Goal: Task Accomplishment & Management: Manage account settings

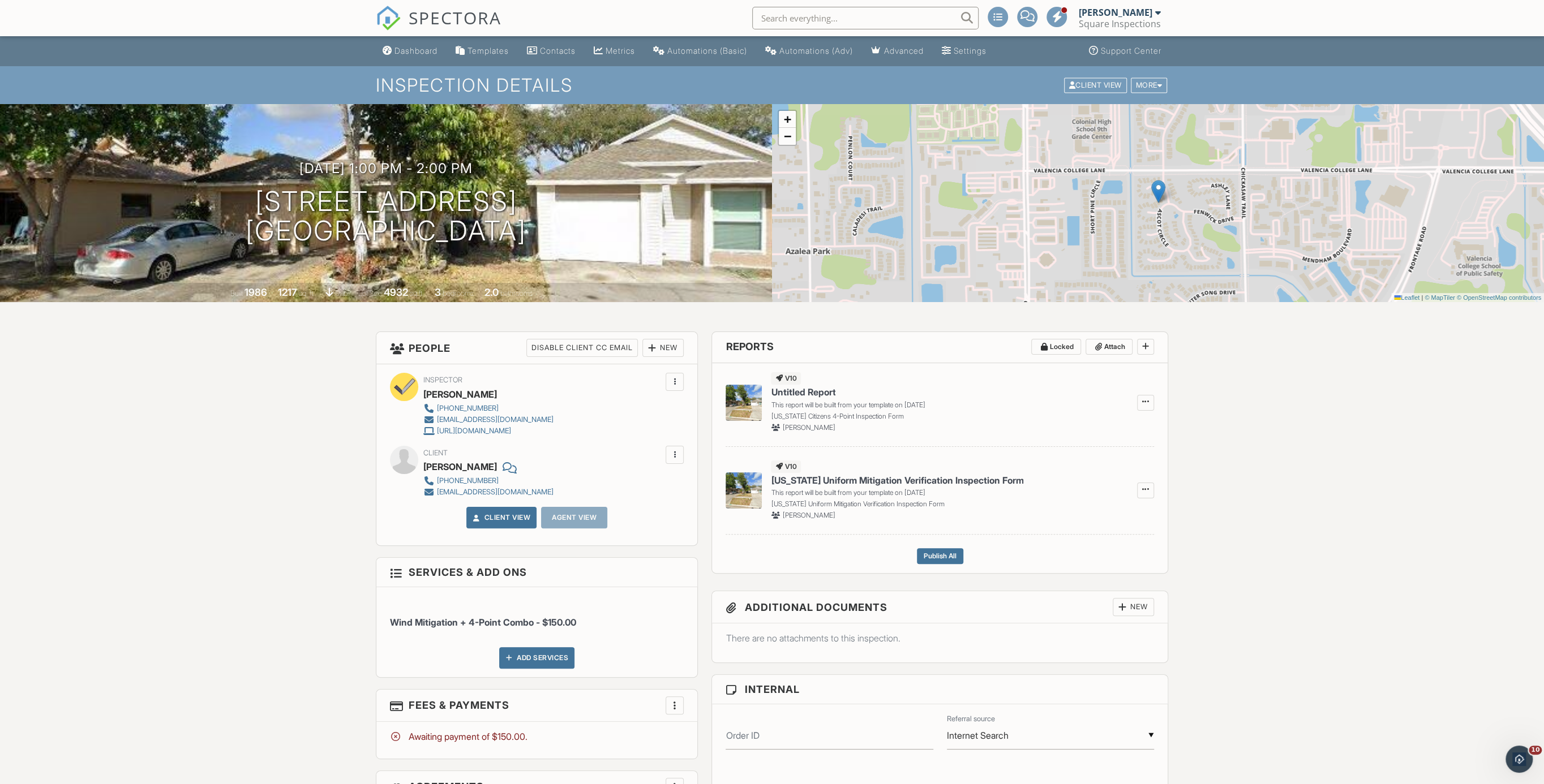
click at [438, 3] on div "SPECTORA" at bounding box center [439, 18] width 126 height 36
click at [447, 17] on span "SPECTORA" at bounding box center [455, 18] width 93 height 24
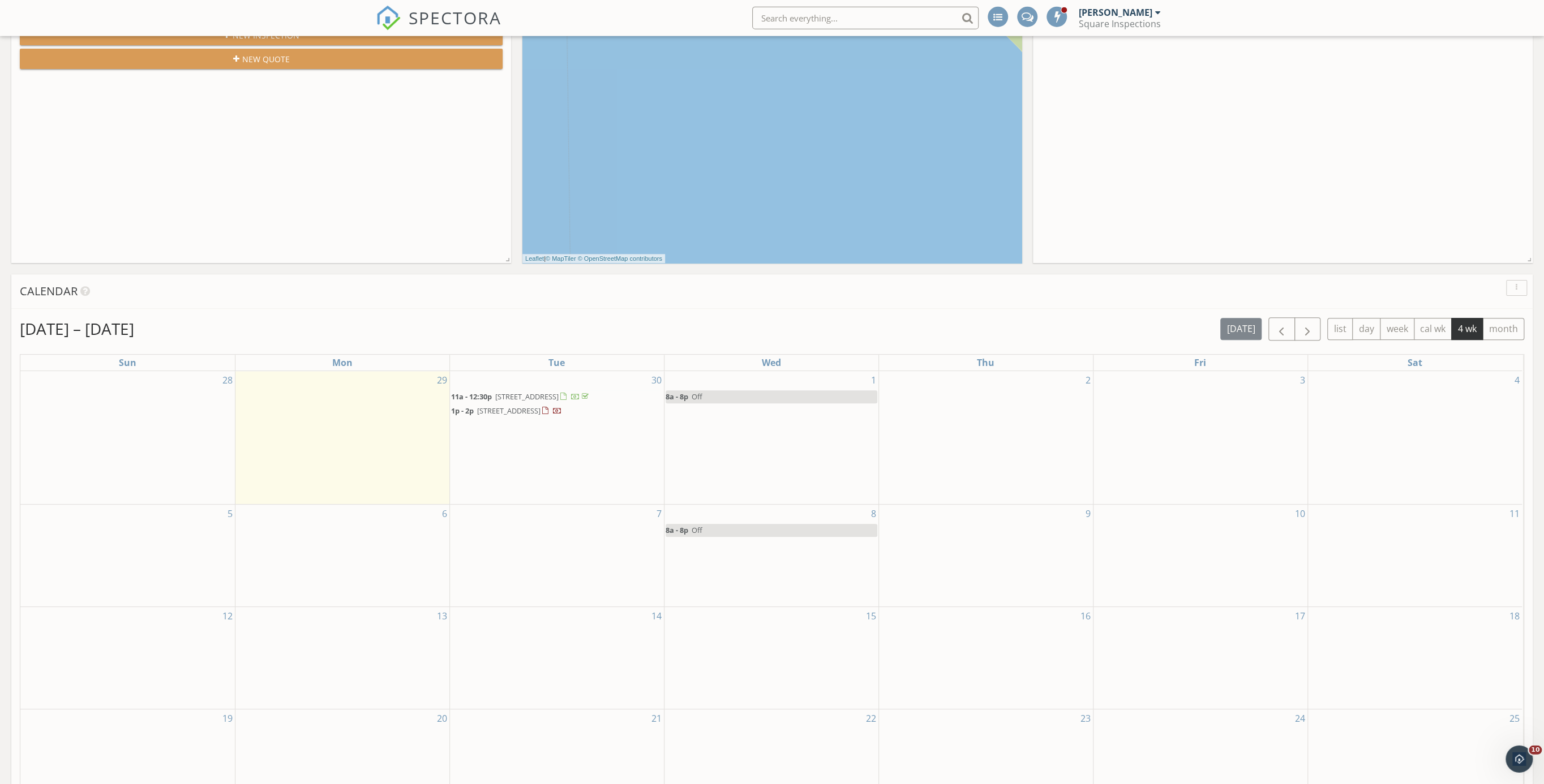
scroll to position [350, 0]
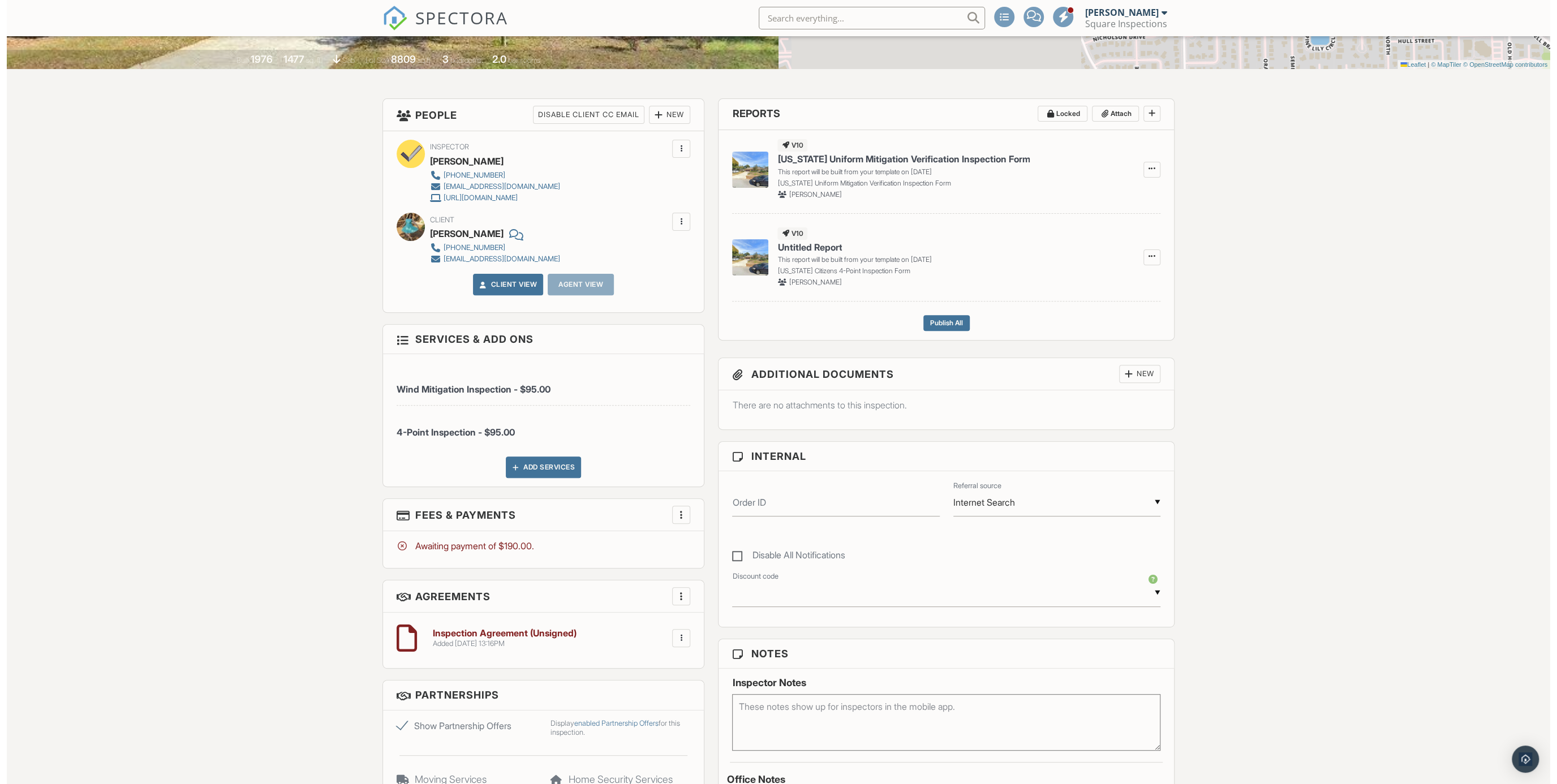
scroll to position [233, 0]
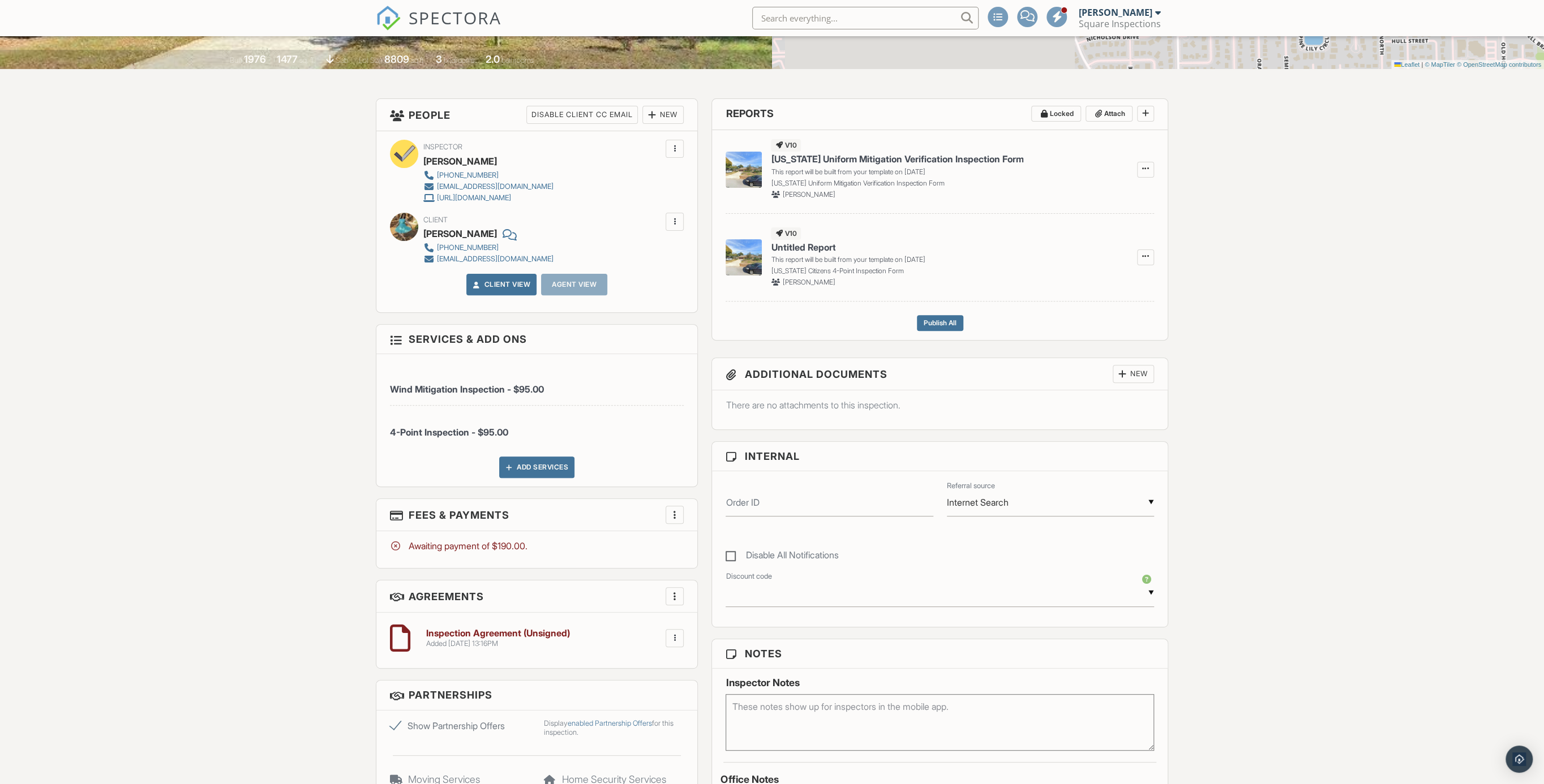
click at [560, 467] on div "Add Services" at bounding box center [536, 467] width 75 height 21
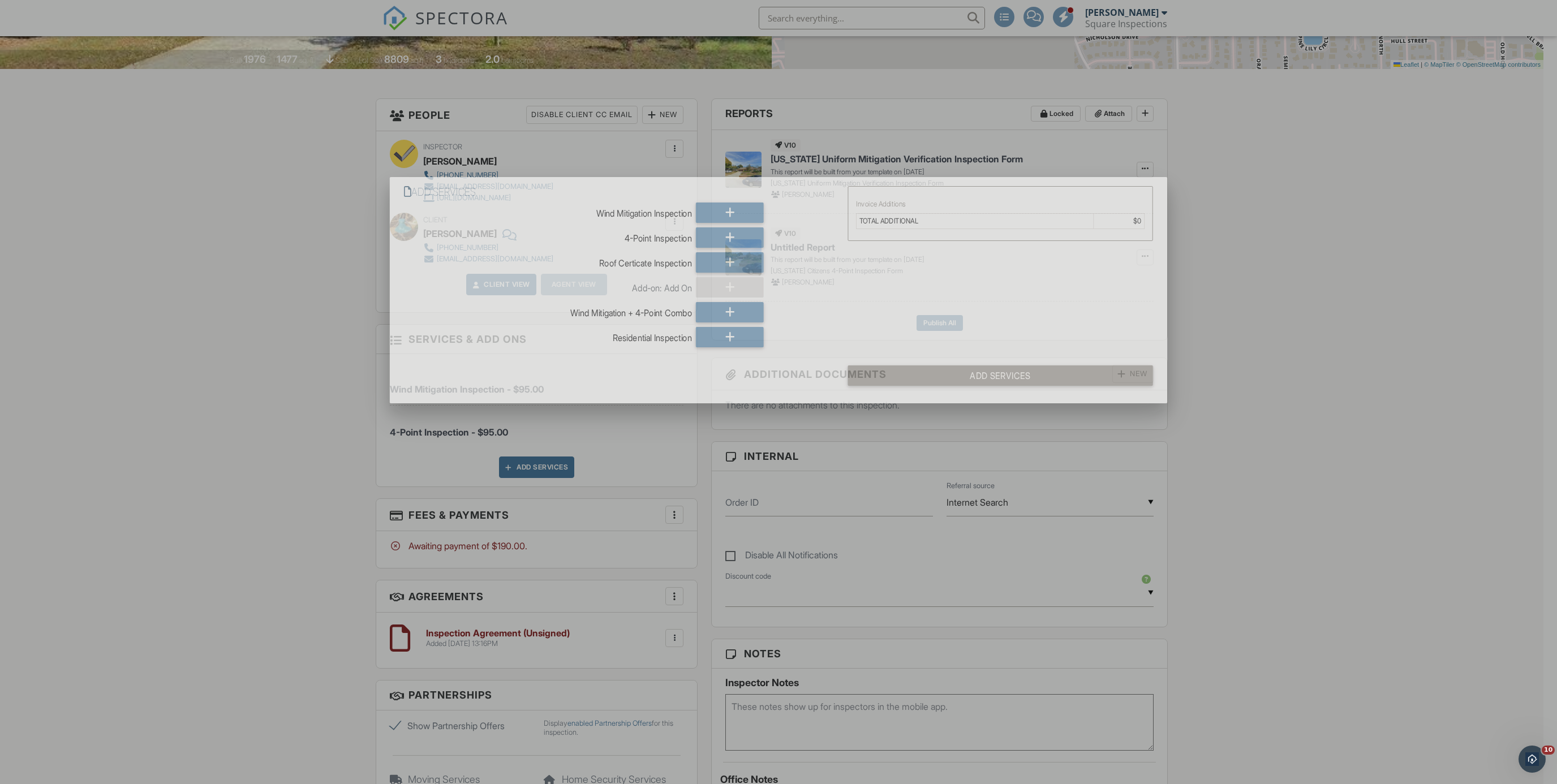
scroll to position [0, 0]
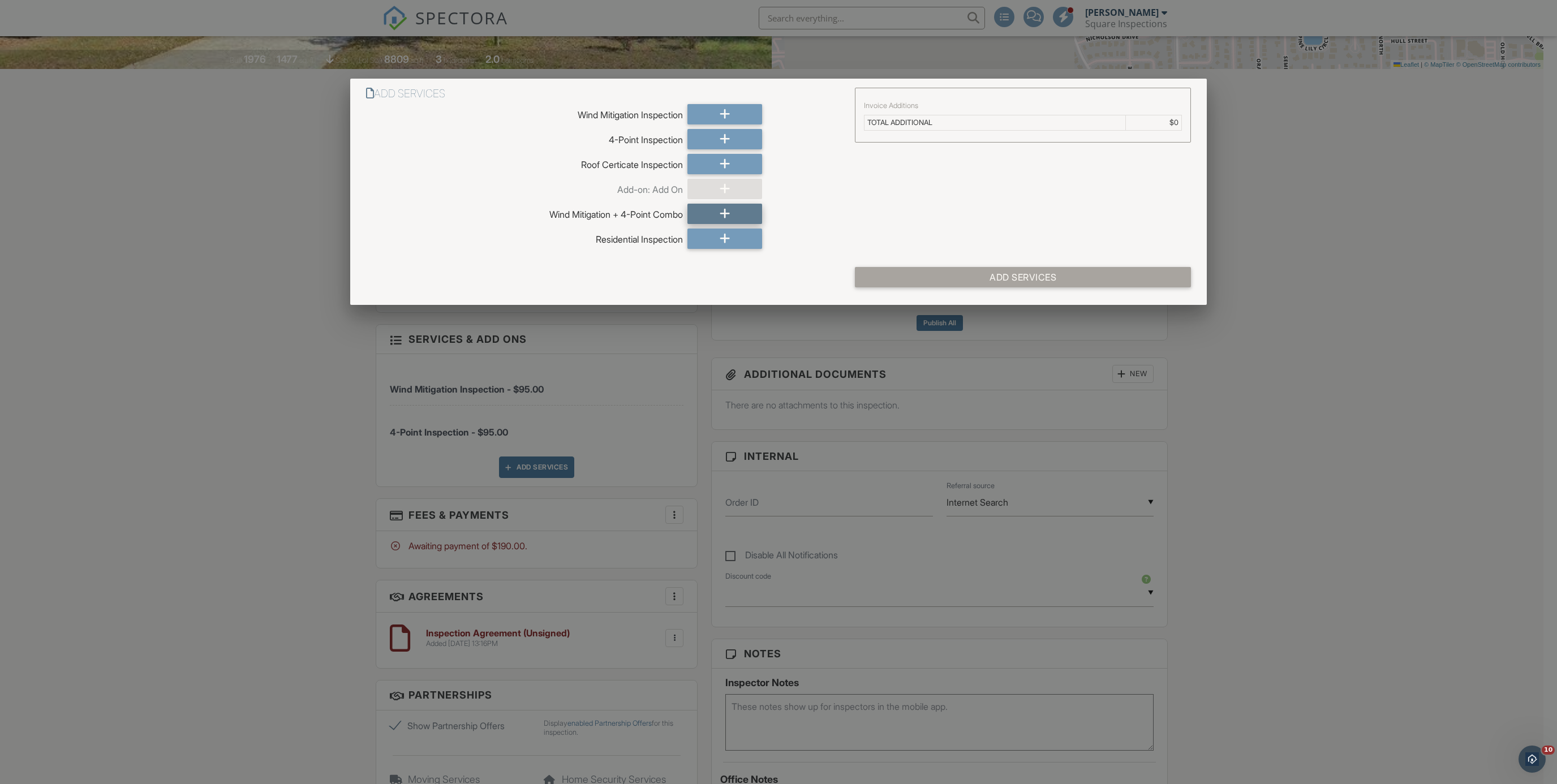
click at [726, 213] on icon at bounding box center [725, 214] width 11 height 20
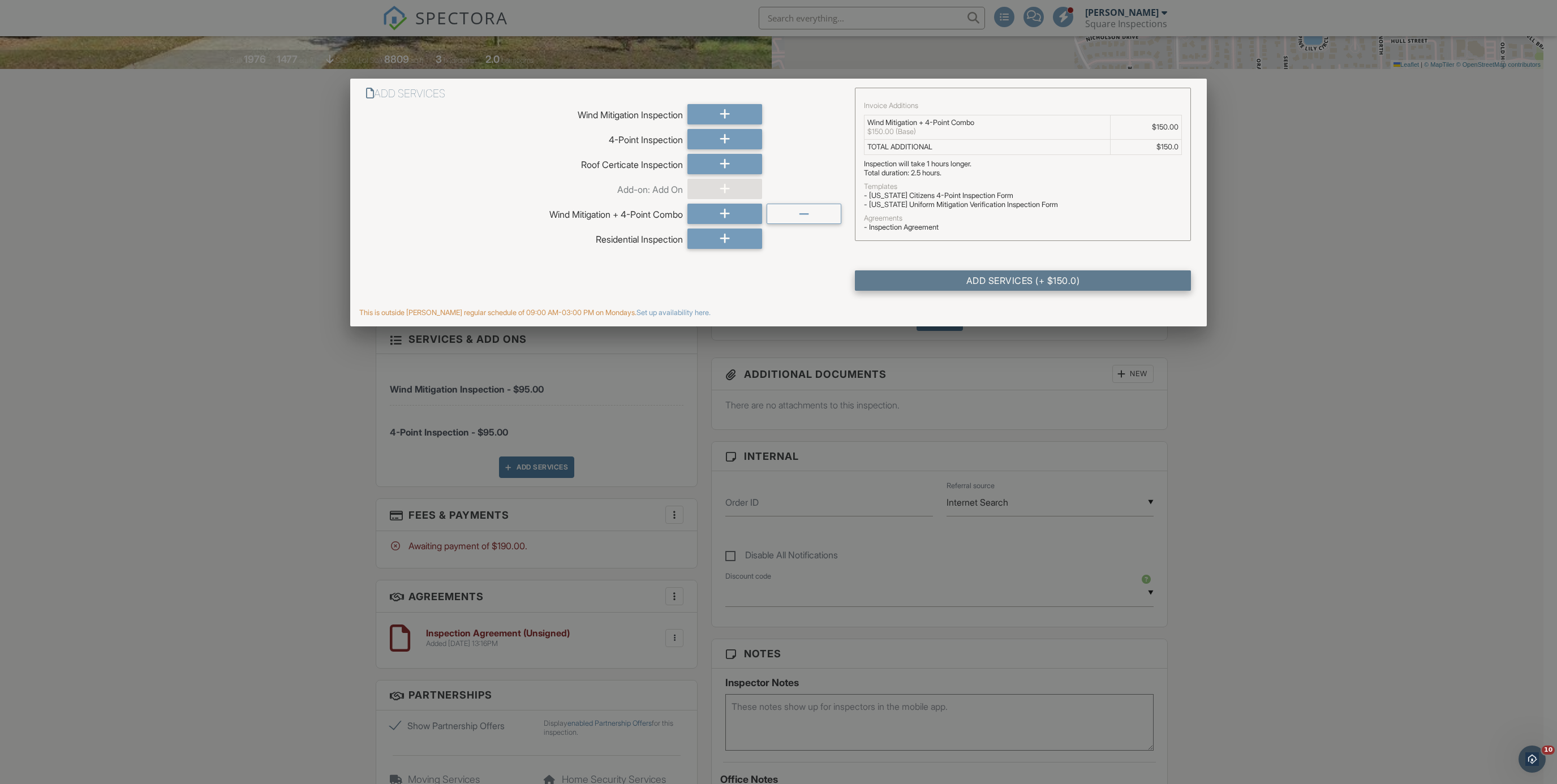
click at [1072, 280] on div "Add Services (+ $150.0)" at bounding box center [1023, 281] width 336 height 20
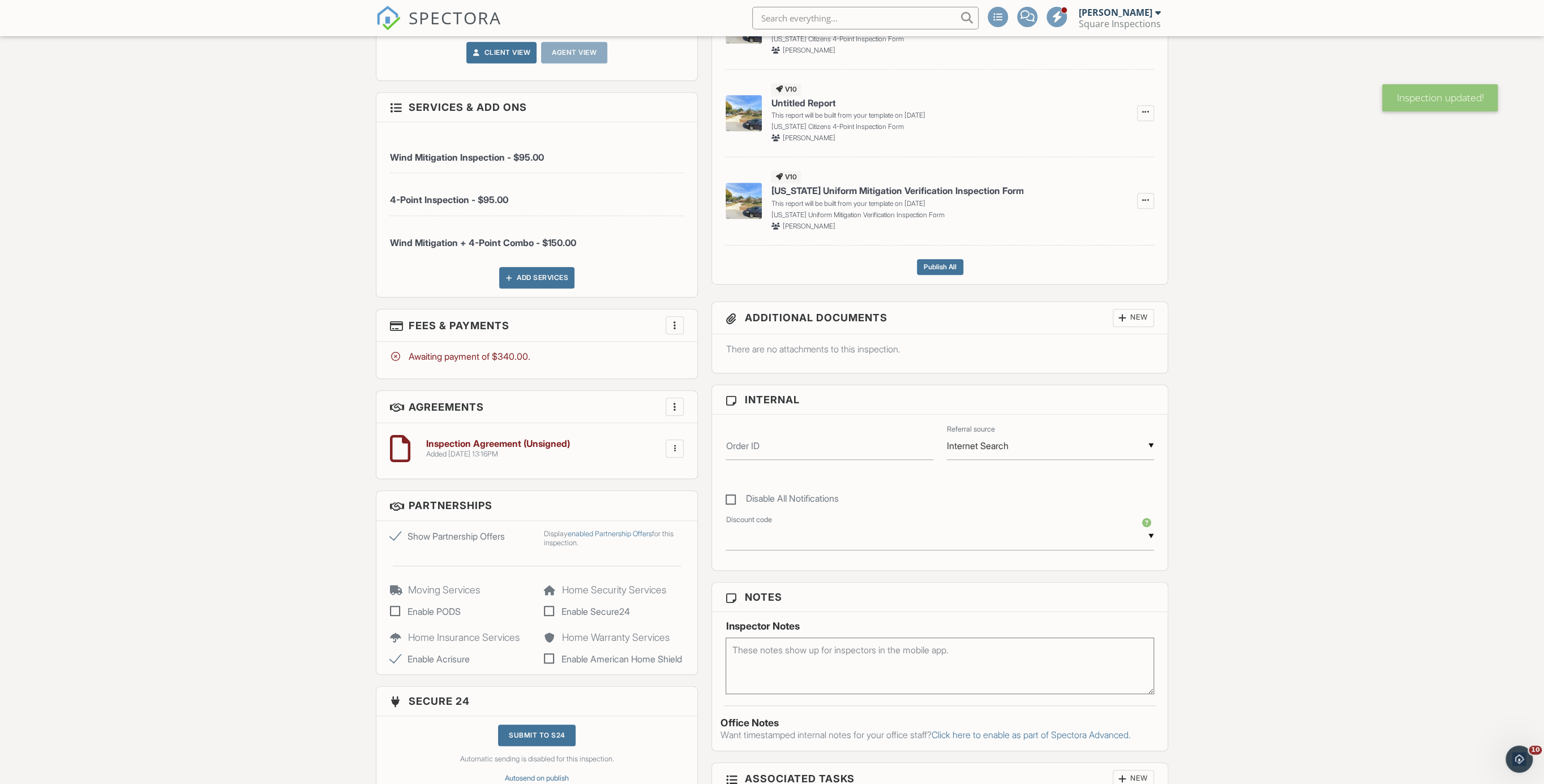
click at [676, 329] on div at bounding box center [675, 325] width 11 height 11
click at [707, 365] on li "Edit Fees & Payments" at bounding box center [731, 360] width 118 height 28
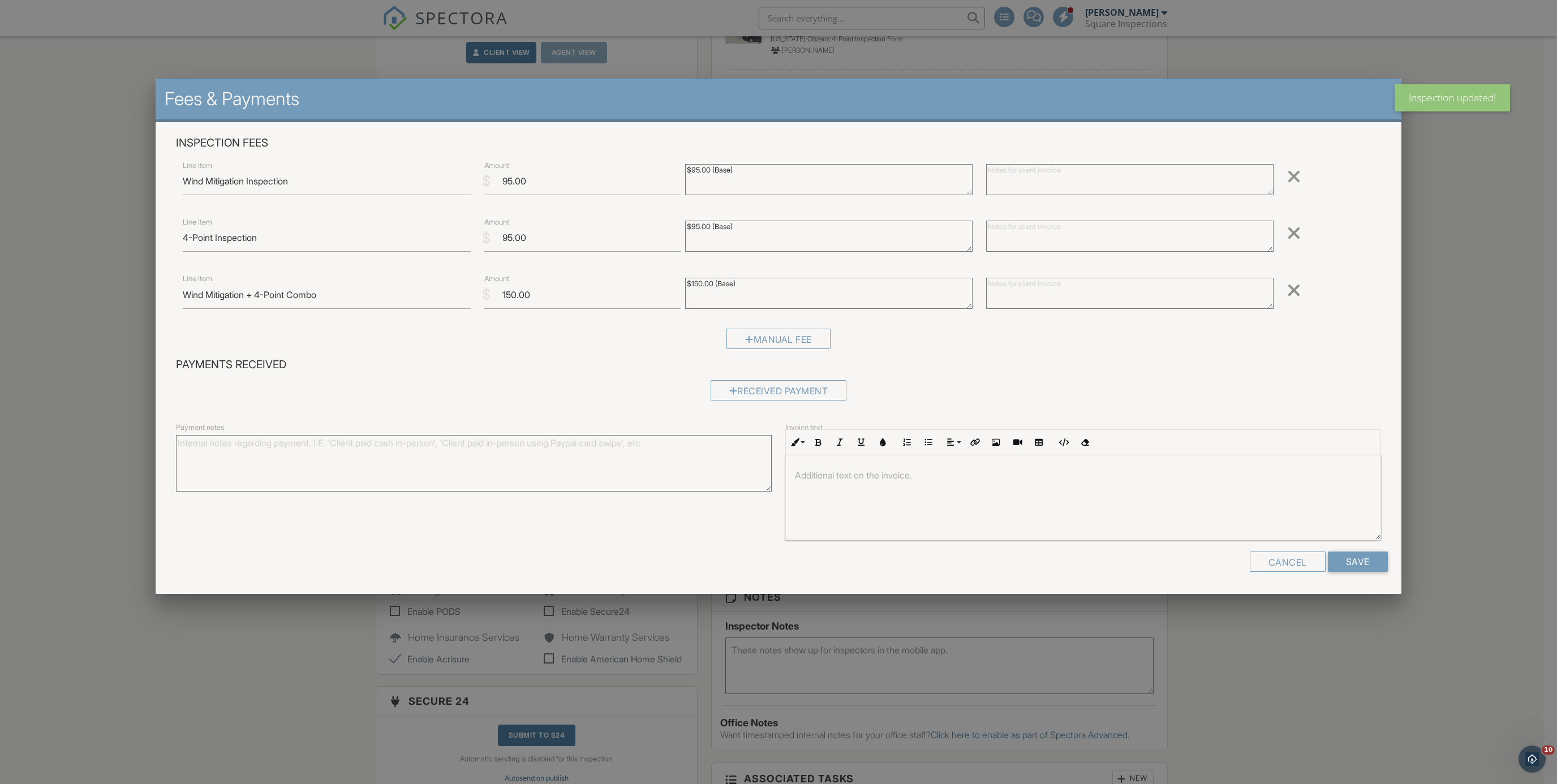
click at [1290, 184] on div at bounding box center [1294, 176] width 14 height 18
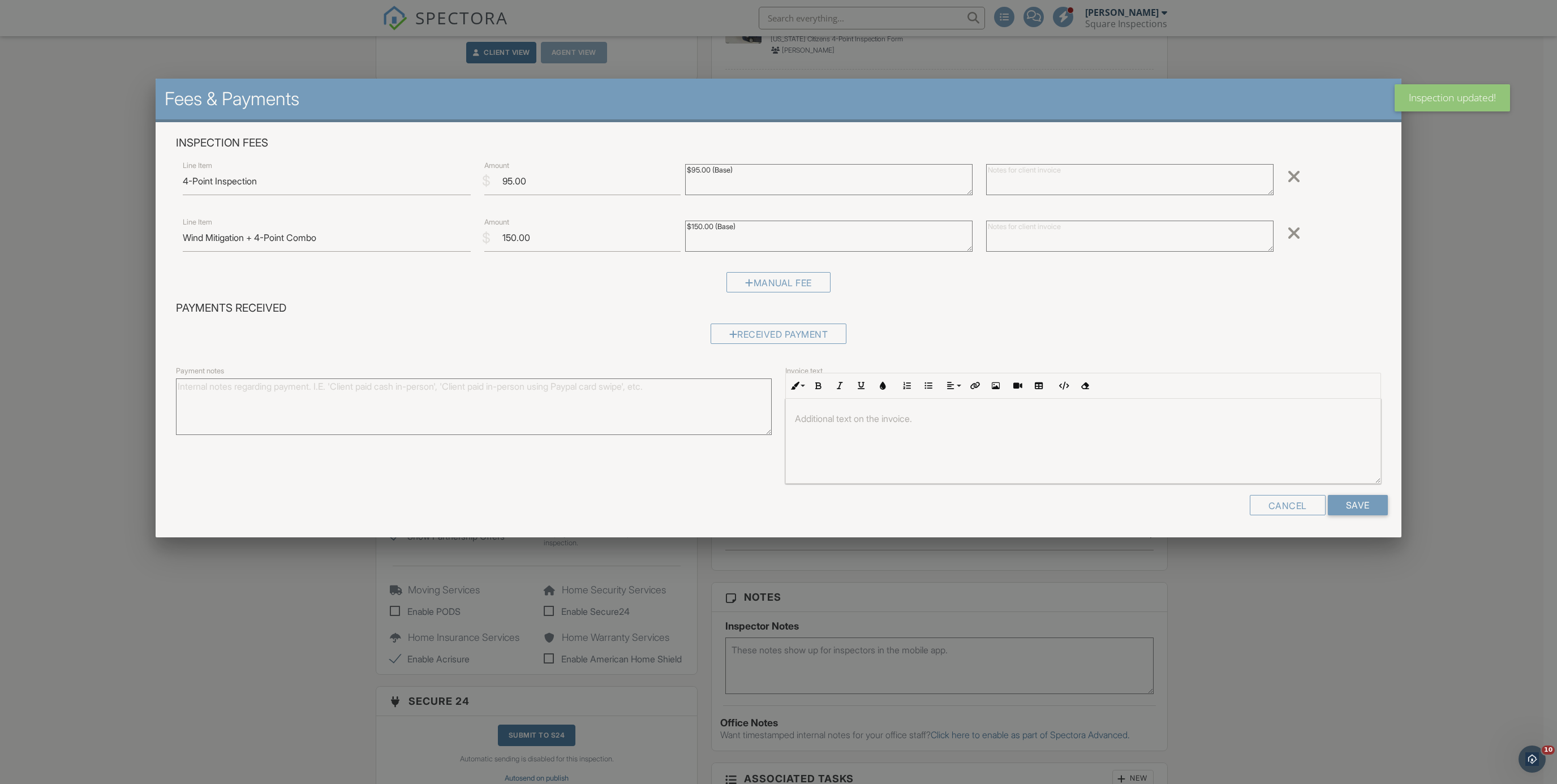
click at [1291, 178] on div at bounding box center [1294, 176] width 14 height 18
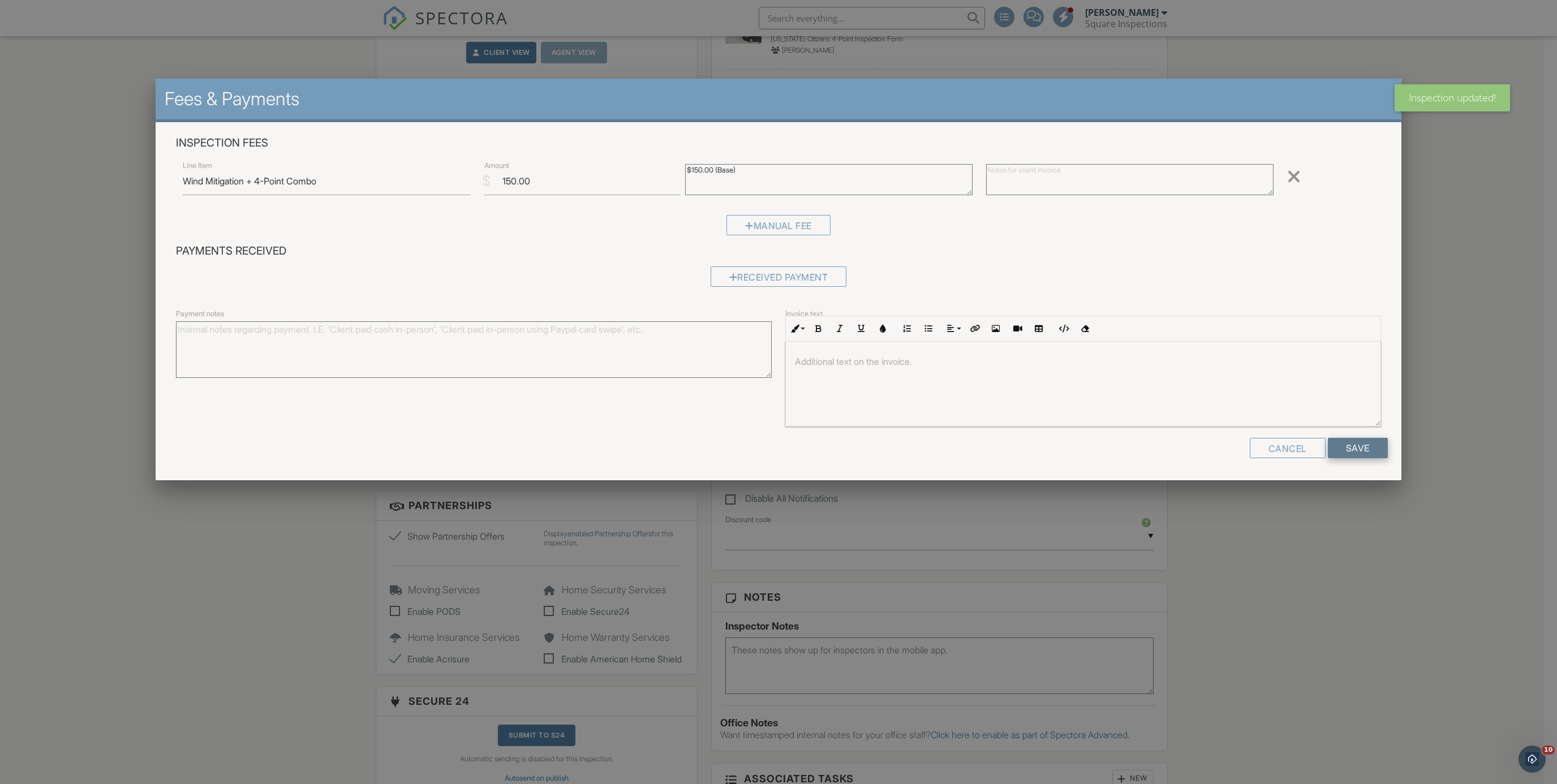
click at [1366, 445] on input "Save" at bounding box center [1358, 448] width 60 height 20
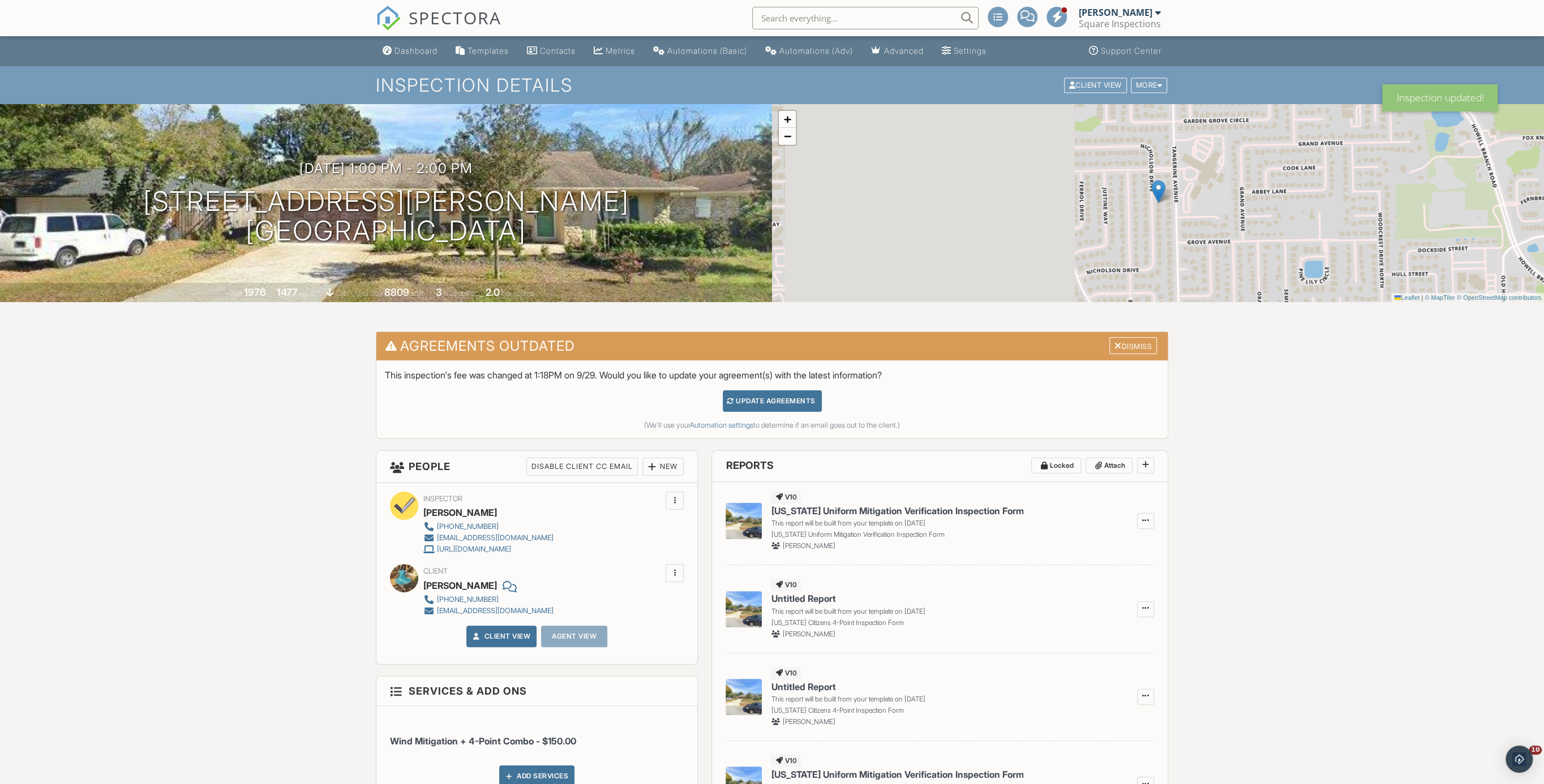
click at [814, 404] on div "Update Agreements" at bounding box center [772, 401] width 99 height 21
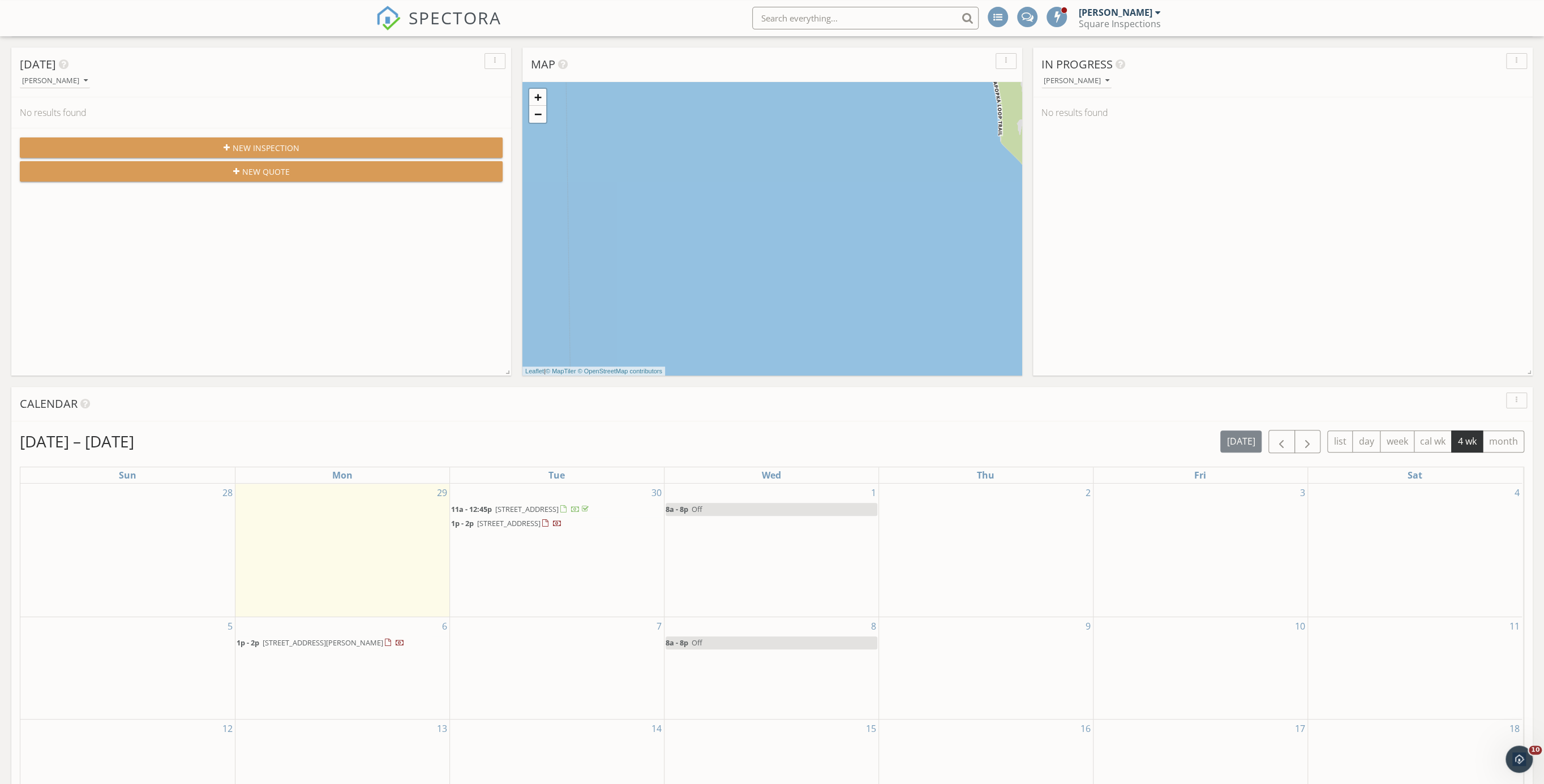
scroll to position [233, 0]
